Goal: Check status: Check status

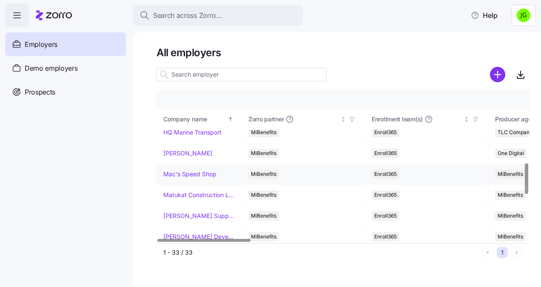
scroll to position [383, 0]
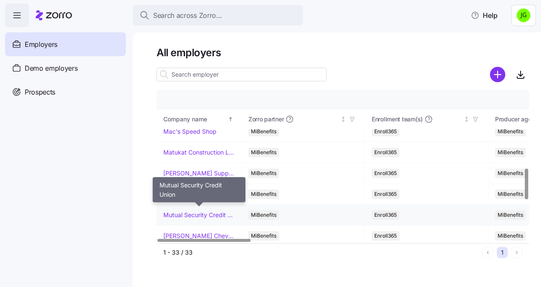
click at [211, 214] on link "Mutual Security Credit Union" at bounding box center [198, 215] width 71 height 9
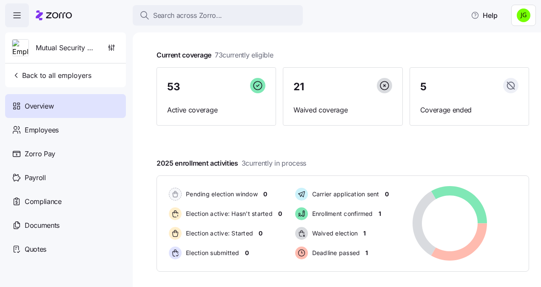
scroll to position [43, 0]
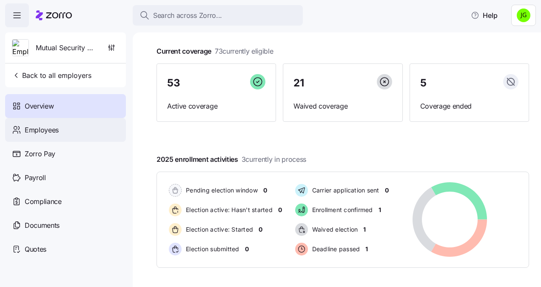
click at [60, 126] on div "Employees" at bounding box center [65, 130] width 121 height 24
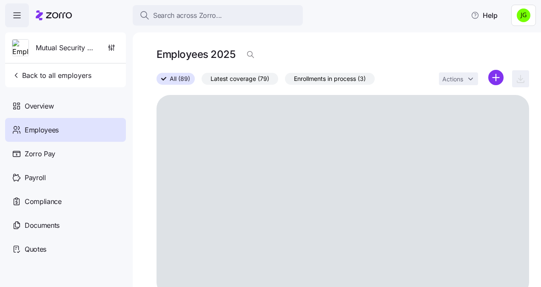
click at [51, 130] on span "Employees" at bounding box center [42, 130] width 34 height 11
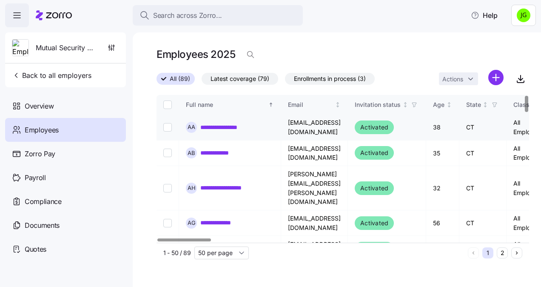
click at [225, 130] on link "**********" at bounding box center [223, 127] width 47 height 9
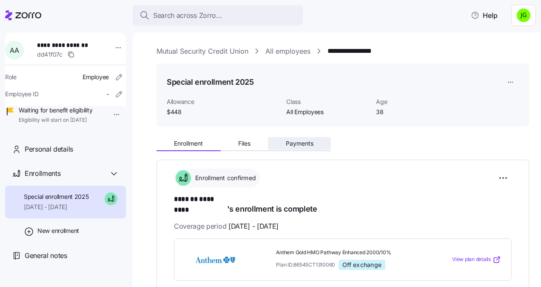
click at [307, 143] on span "Payments" at bounding box center [300, 143] width 28 height 6
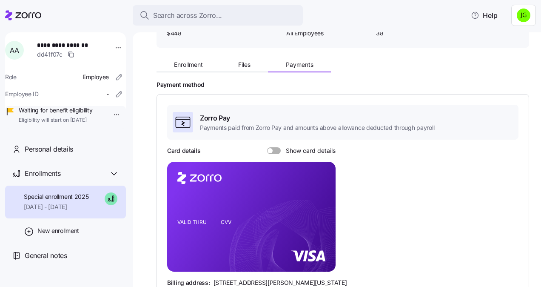
scroll to position [140, 0]
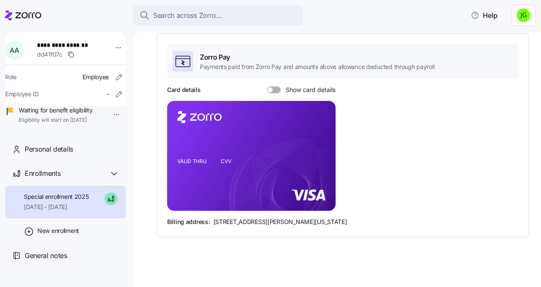
click at [273, 91] on span at bounding box center [277, 89] width 9 height 7
click at [267, 86] on input "Show card details" at bounding box center [267, 86] width 0 height 0
click at [490, 175] on div "Card details Show card details VALID THRU CVV Billing address: [STREET_ADDRESS]…" at bounding box center [342, 155] width 351 height 140
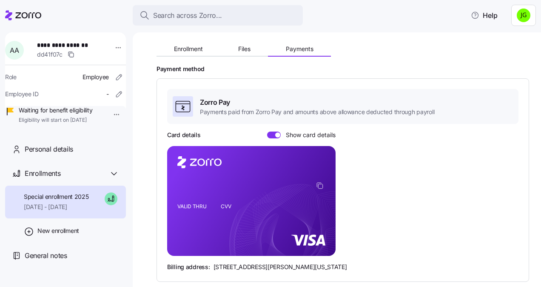
scroll to position [0, 0]
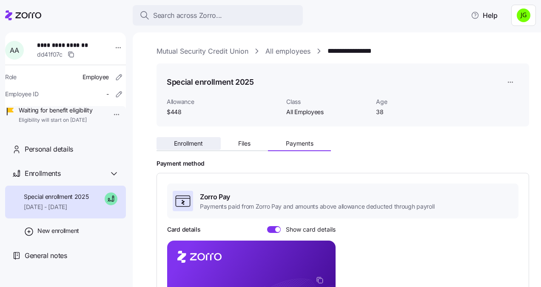
click at [196, 143] on span "Enrollment" at bounding box center [188, 143] width 29 height 6
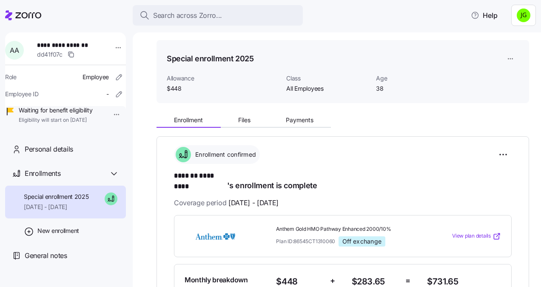
scroll to position [43, 0]
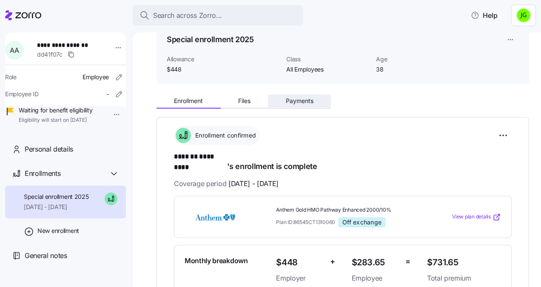
click at [304, 106] on button "Payments" at bounding box center [299, 100] width 63 height 13
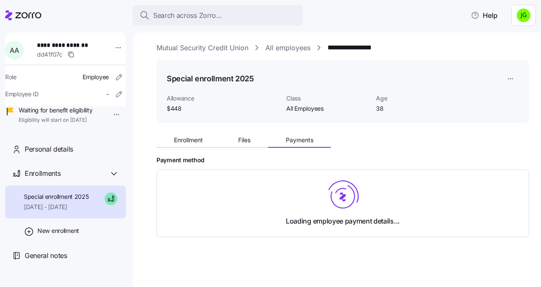
scroll to position [4, 0]
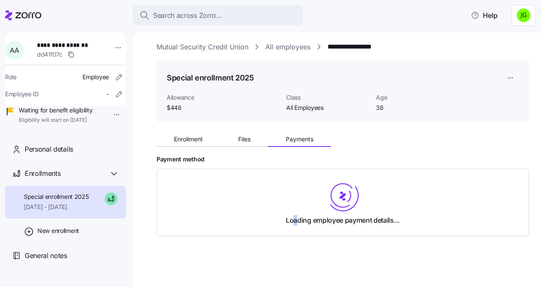
drag, startPoint x: 290, startPoint y: 251, endPoint x: 305, endPoint y: 244, distance: 15.8
click at [305, 244] on div "**********" at bounding box center [343, 159] width 373 height 235
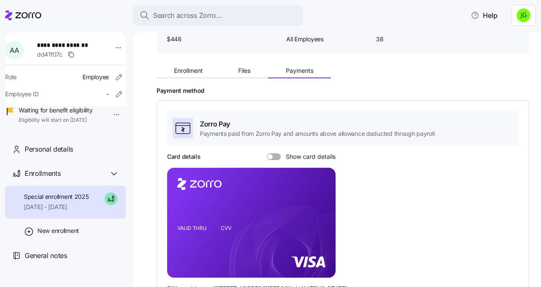
scroll to position [140, 0]
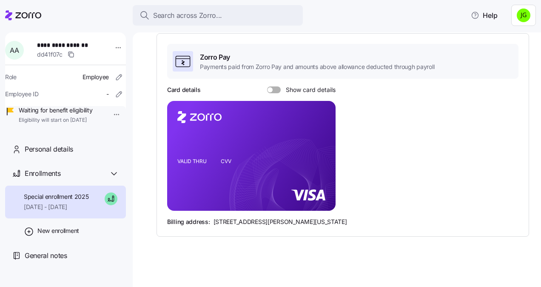
click at [277, 88] on span at bounding box center [277, 89] width 9 height 7
click at [267, 86] on input "Show card details" at bounding box center [267, 86] width 0 height 0
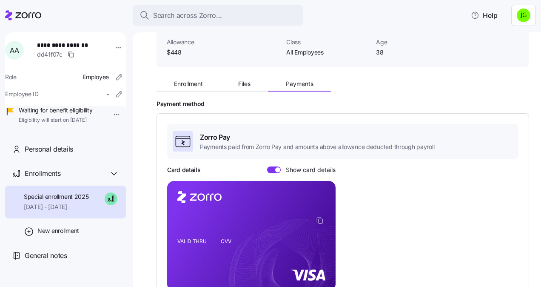
scroll to position [0, 0]
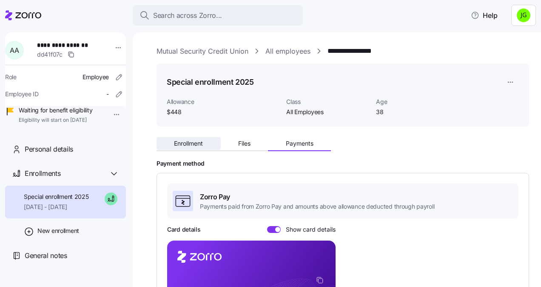
click at [183, 147] on button "Enrollment" at bounding box center [189, 143] width 64 height 13
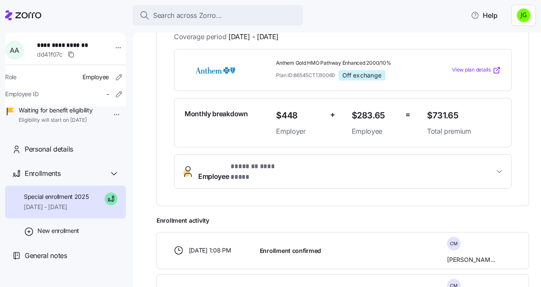
scroll to position [104, 0]
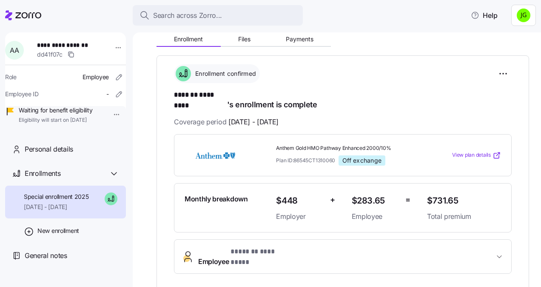
click at [496, 152] on icon at bounding box center [497, 153] width 3 height 3
